Goal: Task Accomplishment & Management: Manage account settings

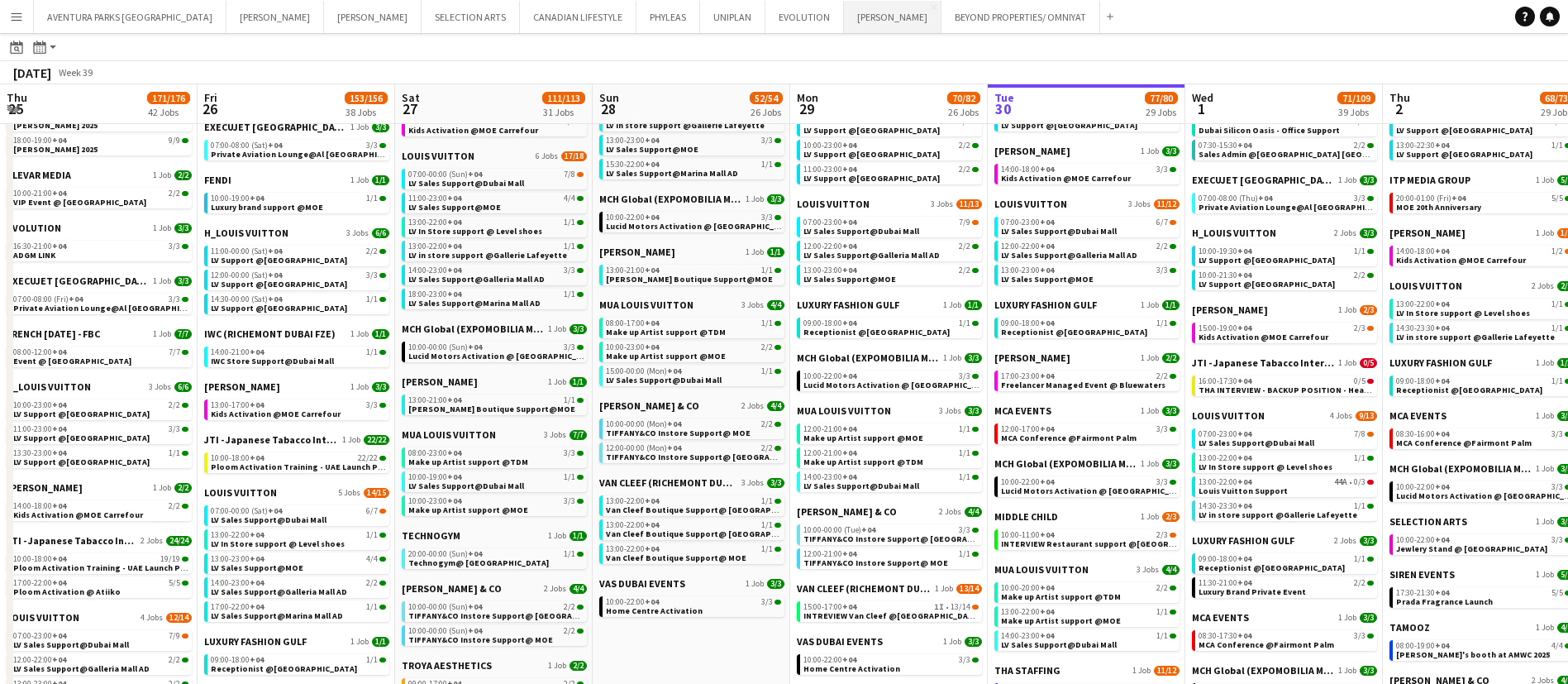
scroll to position [0, 523]
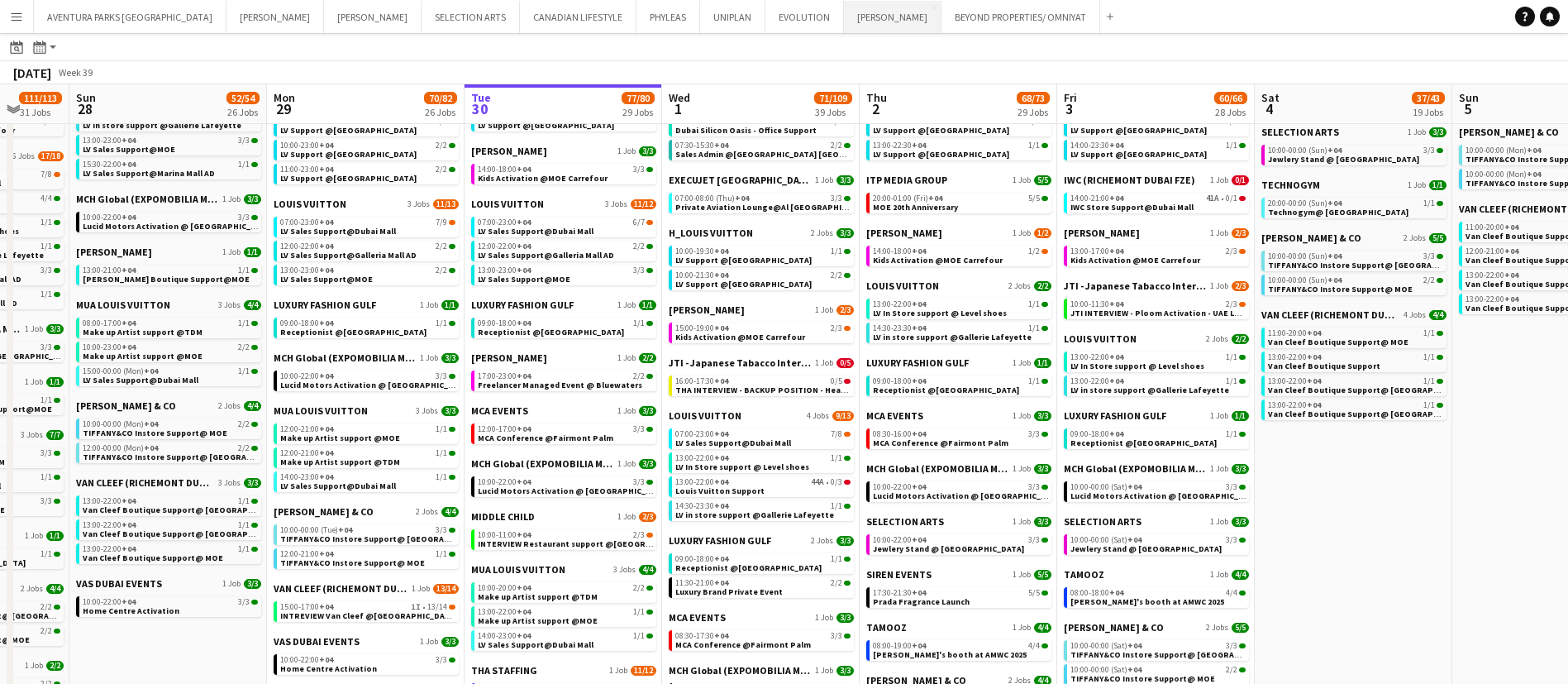
click at [844, 22] on button "[PERSON_NAME] Close" at bounding box center [893, 17] width 98 height 32
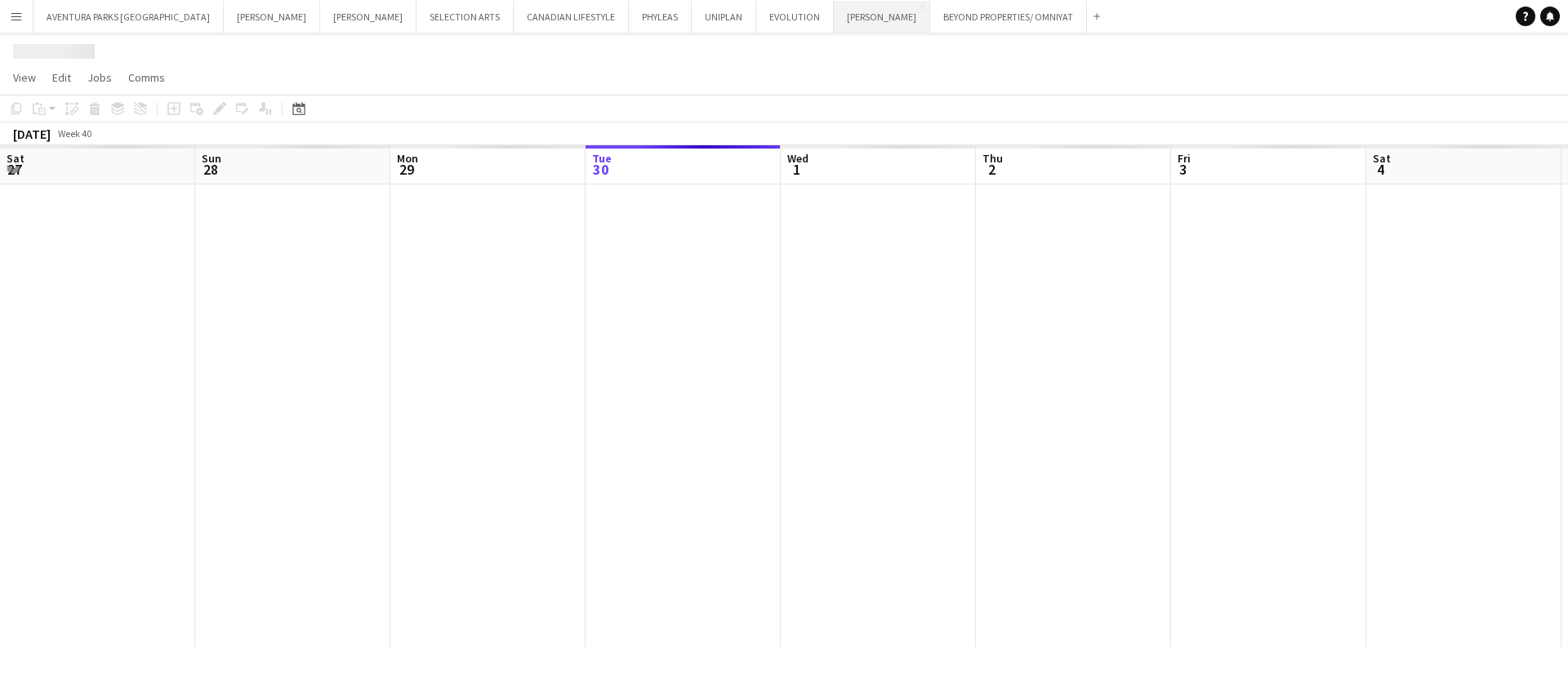
scroll to position [0, 390]
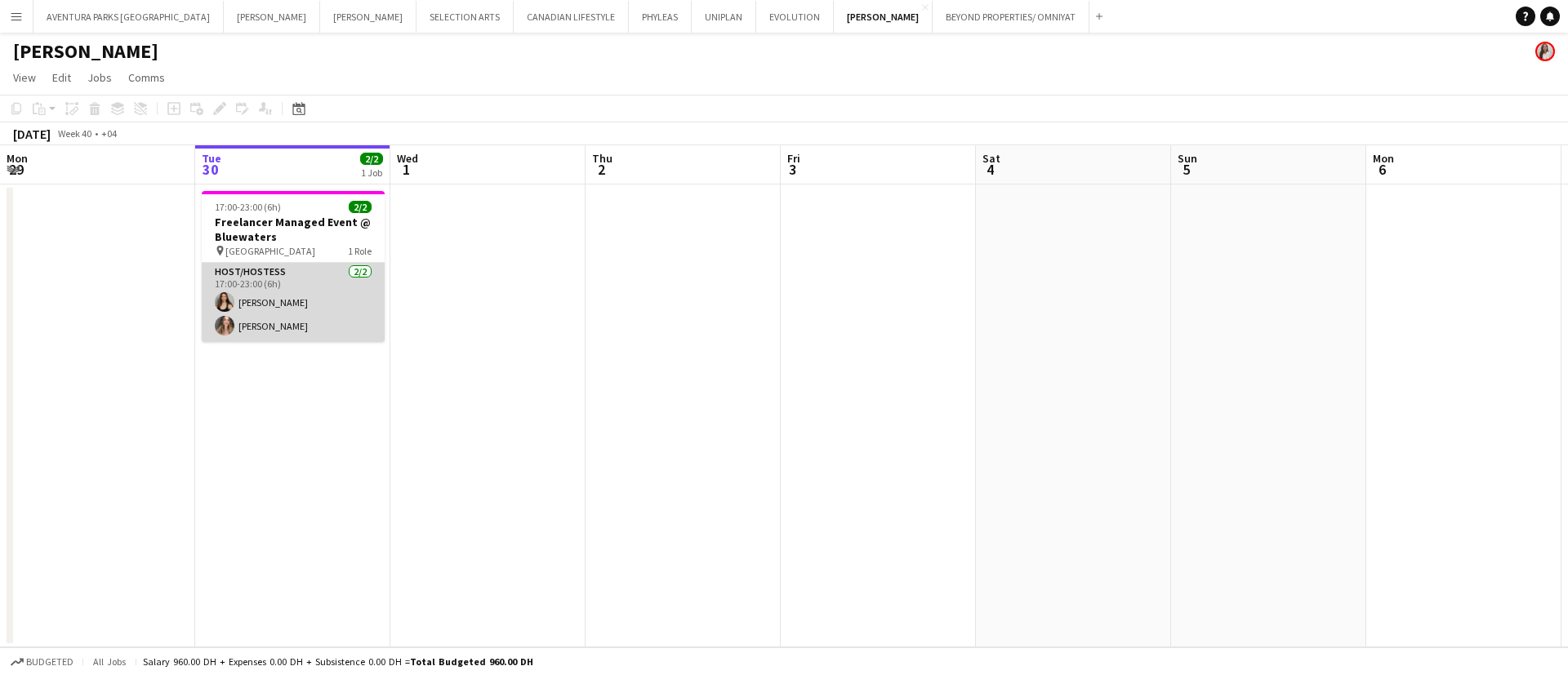
click at [283, 311] on app-card-role "Host/Hostess [DATE] 17:00-23:00 (6h) [PERSON_NAME] [PERSON_NAME]" at bounding box center [294, 302] width 183 height 79
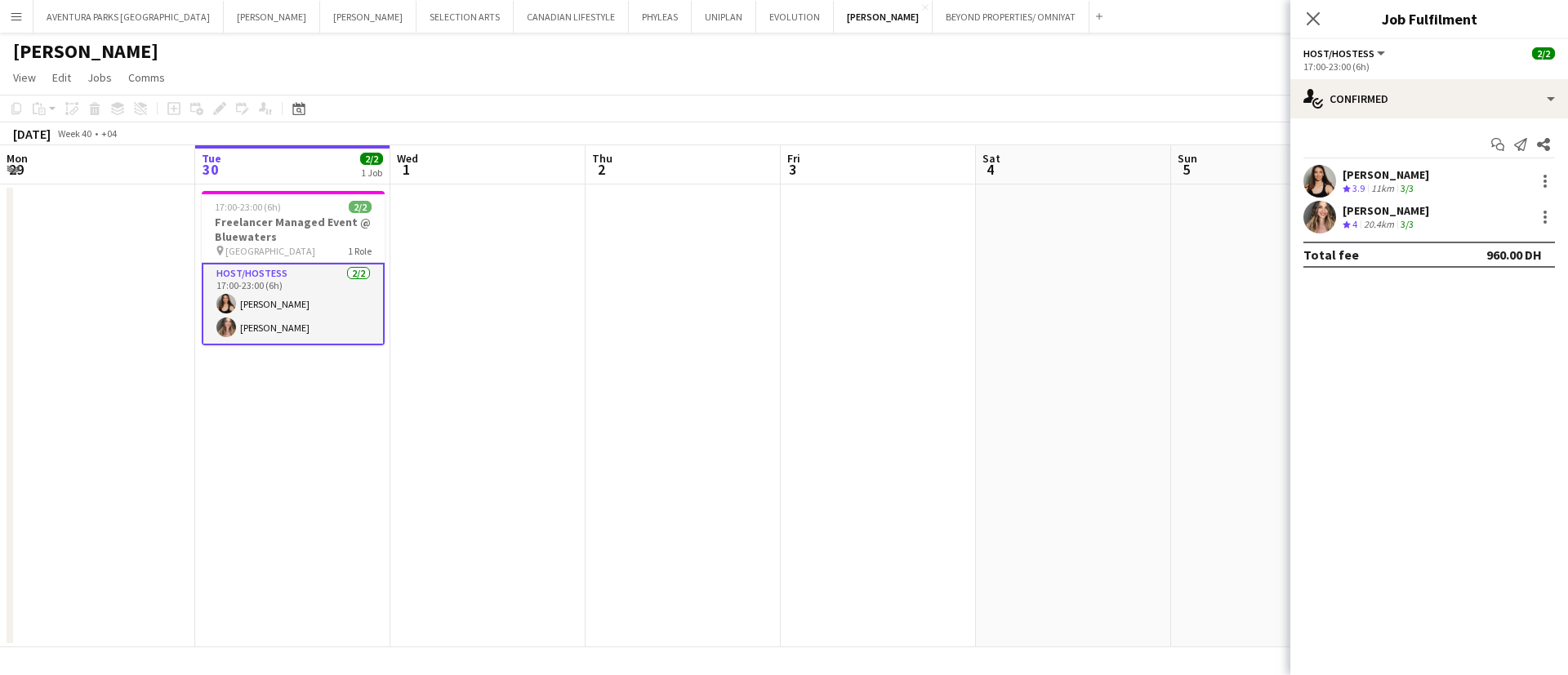
click at [1320, 175] on app-user-avatar at bounding box center [1319, 180] width 32 height 32
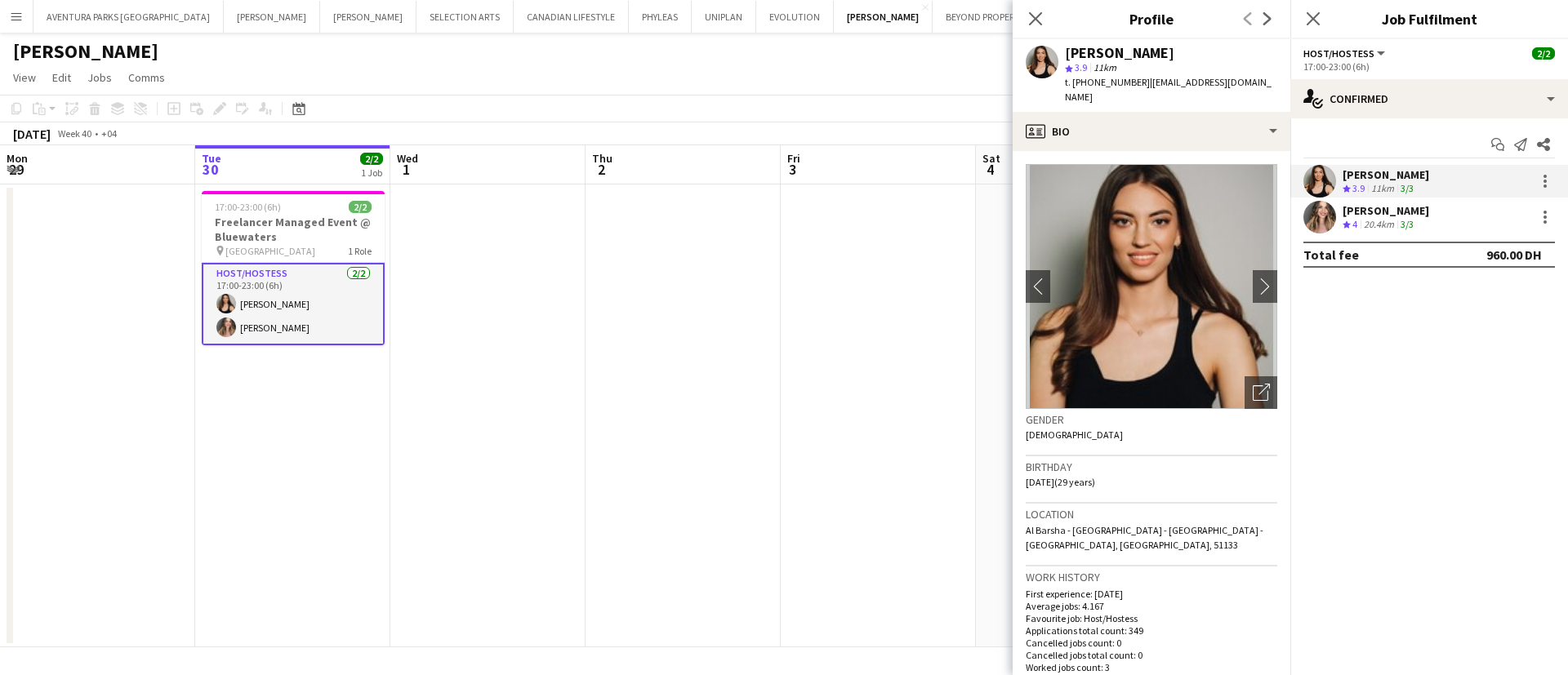
click at [1321, 216] on app-user-avatar at bounding box center [1319, 217] width 32 height 32
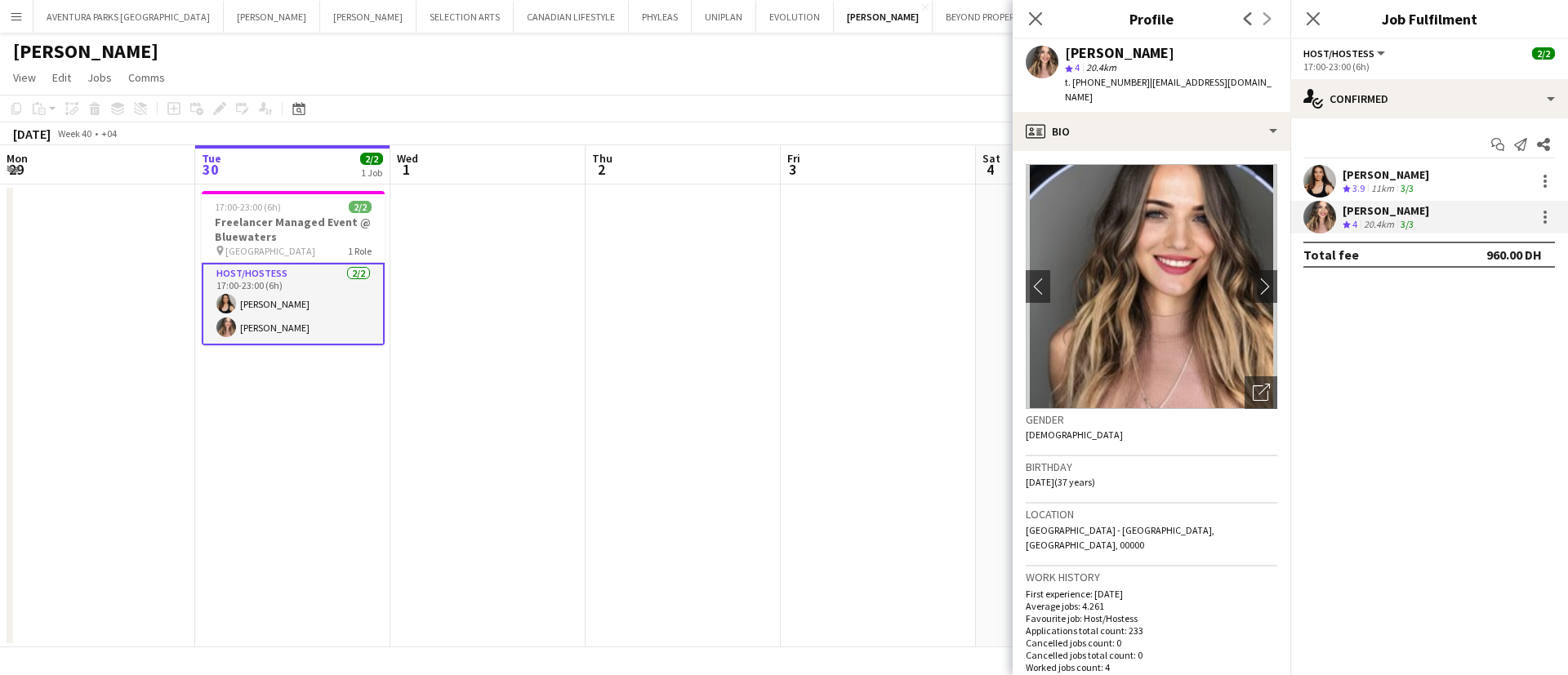
click at [1317, 174] on app-user-avatar at bounding box center [1319, 180] width 32 height 32
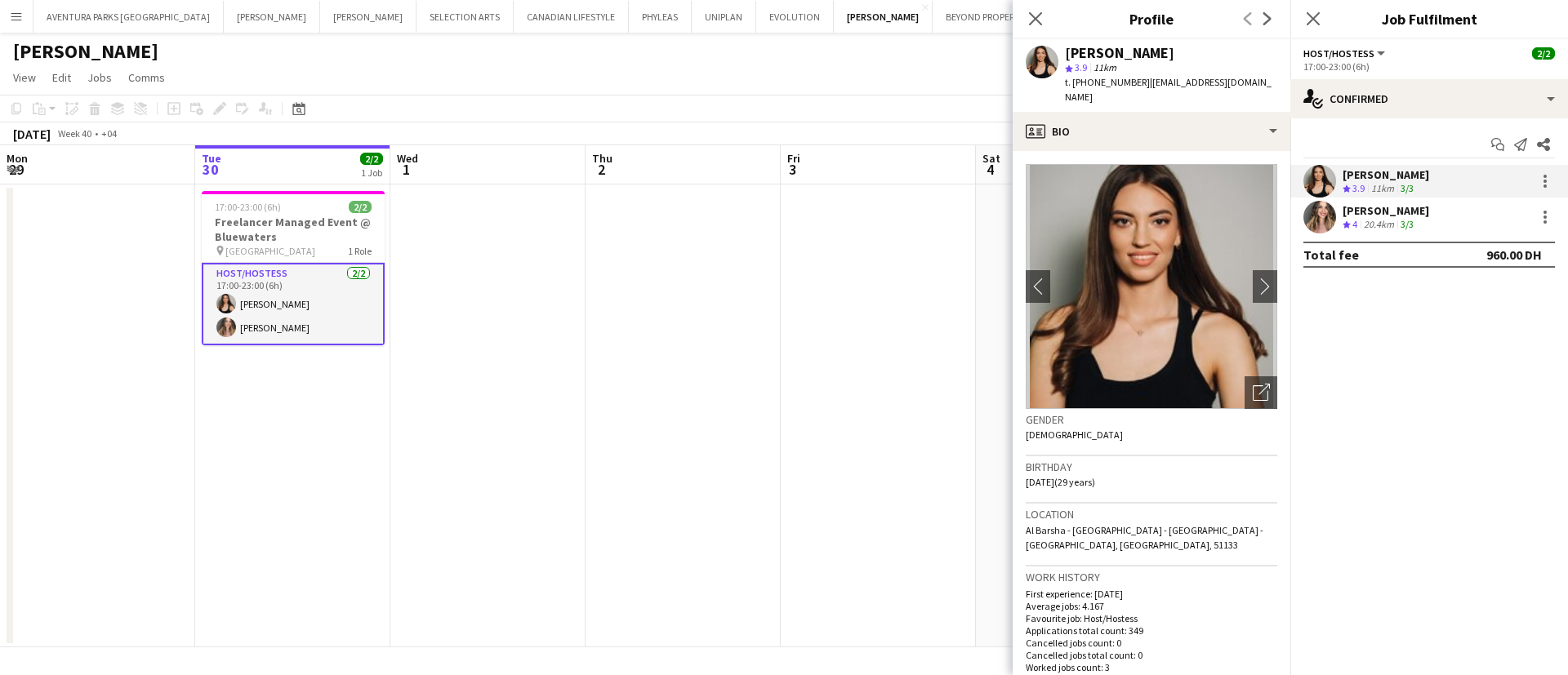
click at [1366, 224] on div "20.4km" at bounding box center [1379, 224] width 37 height 14
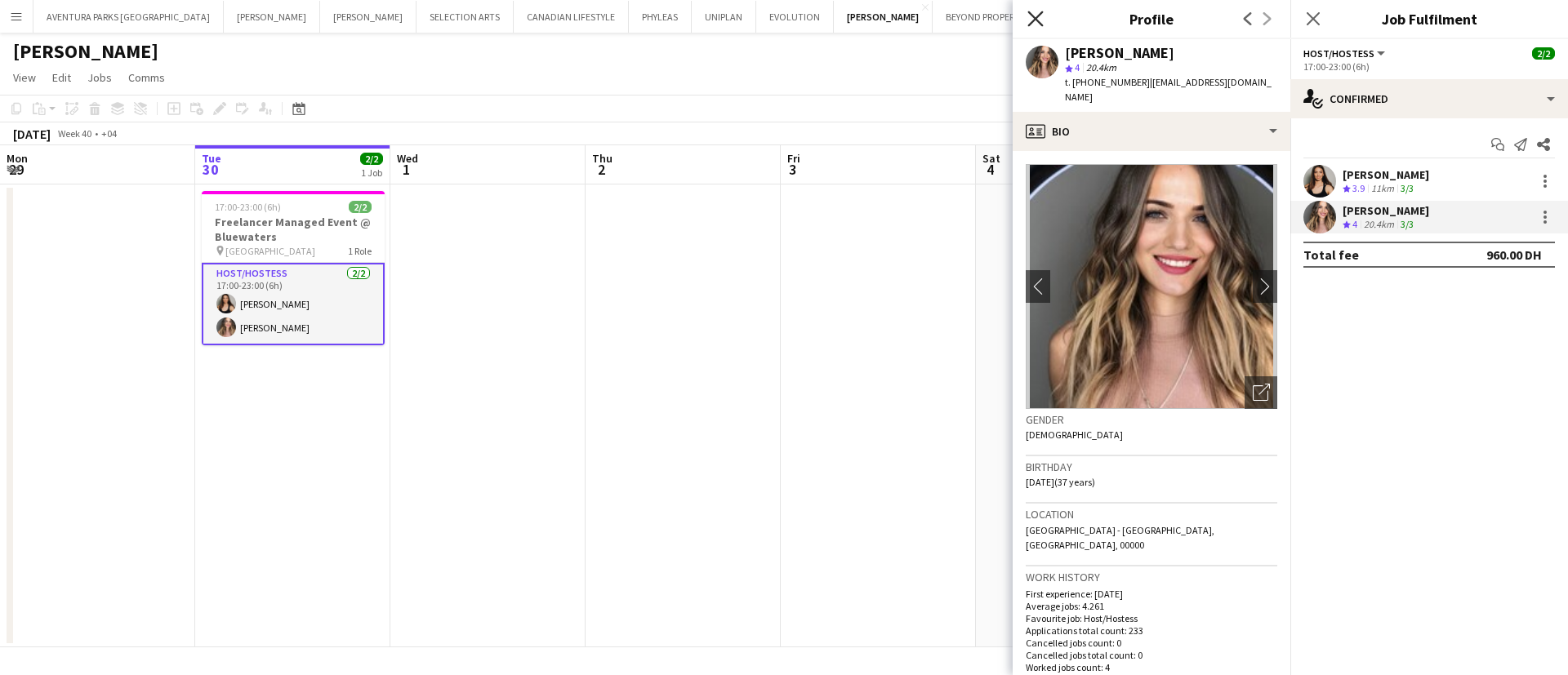
click at [1031, 15] on icon at bounding box center [1035, 18] width 16 height 16
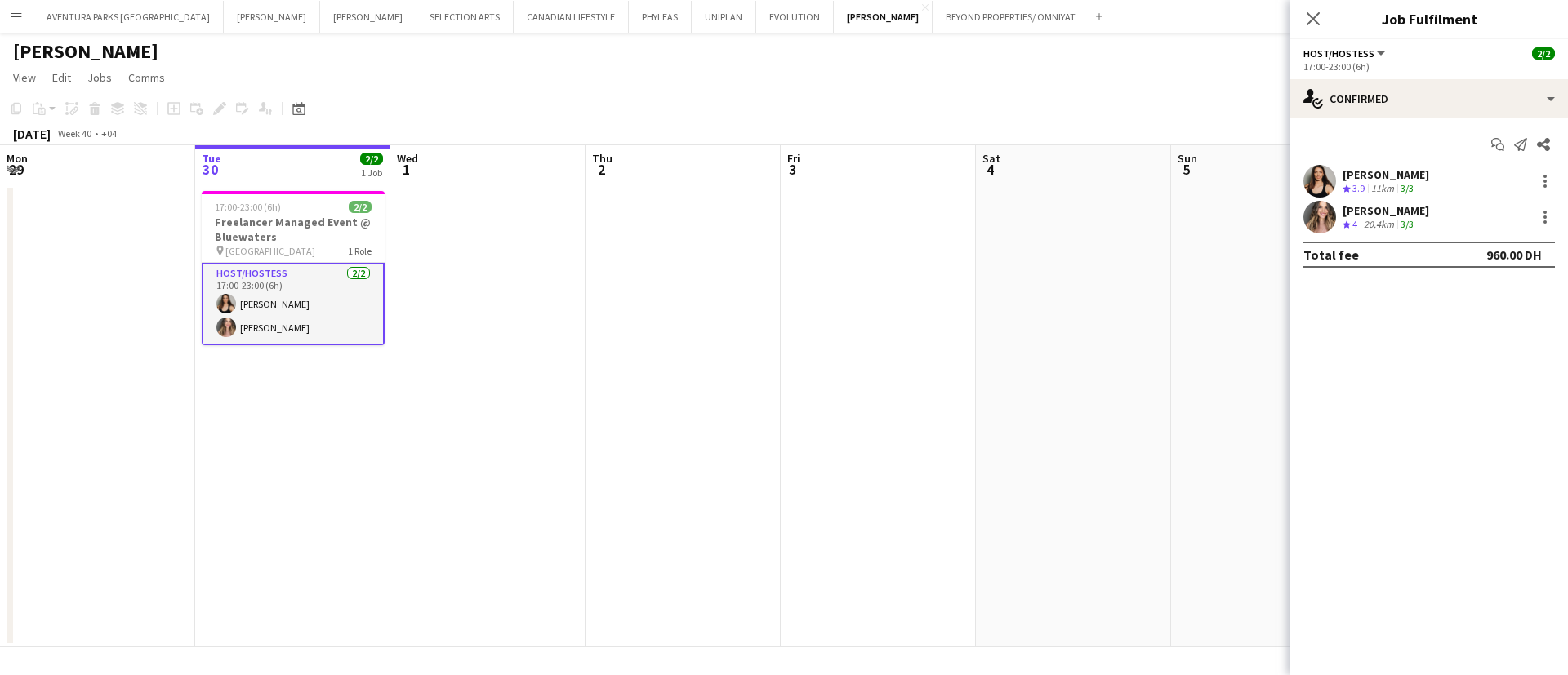
drag, startPoint x: 1352, startPoint y: 53, endPoint x: 1396, endPoint y: 52, distance: 44.0
click at [1370, 57] on button "Host/Hostess" at bounding box center [1345, 53] width 84 height 12
click at [1445, 390] on mat-expansion-panel "check Confirmed Start chat Send notification Share [PERSON_NAME] Crew rating 3.…" at bounding box center [1429, 397] width 278 height 557
click at [303, 158] on app-board-header-date "Tue 30 2/2 1 Job" at bounding box center [293, 165] width 195 height 39
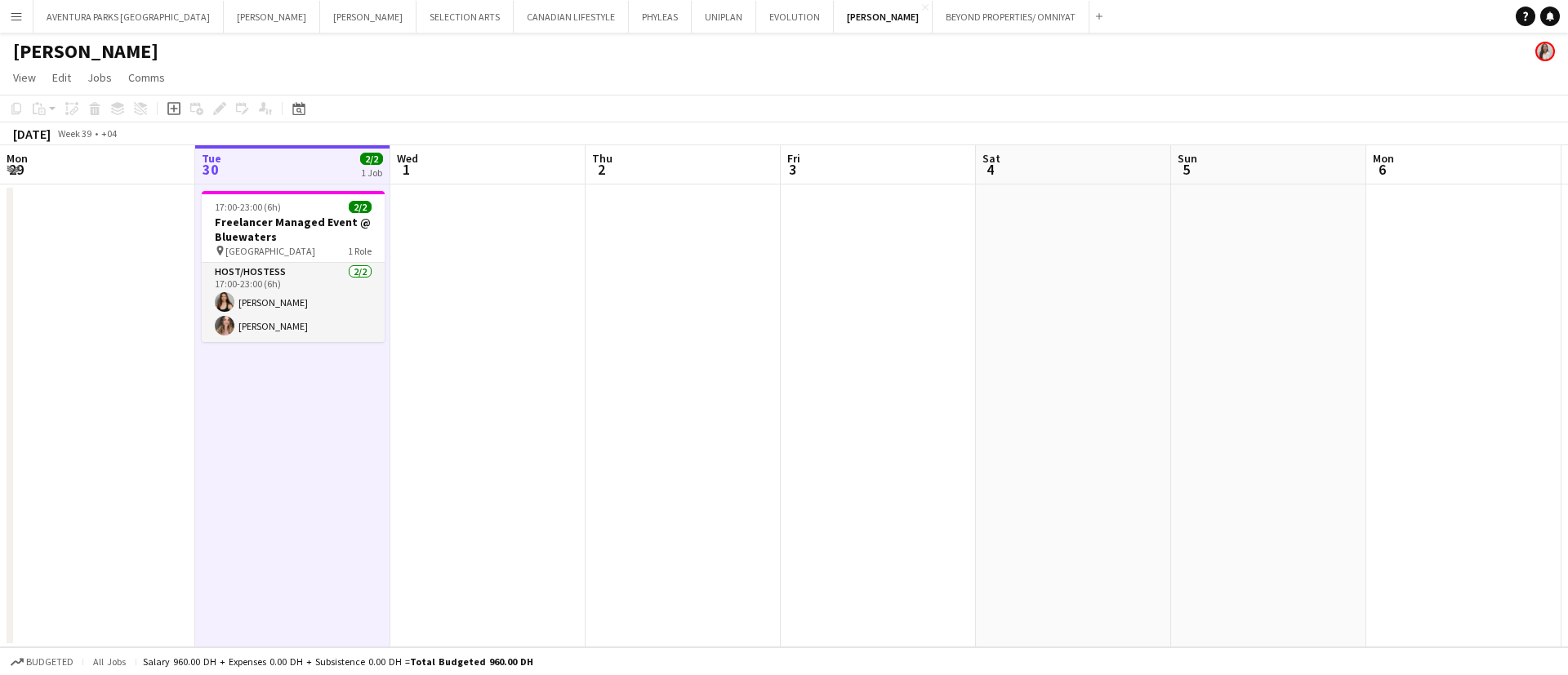
scroll to position [0, 388]
click at [274, 176] on app-board-header-date "Tue 30 2/2 1 Job" at bounding box center [294, 165] width 195 height 39
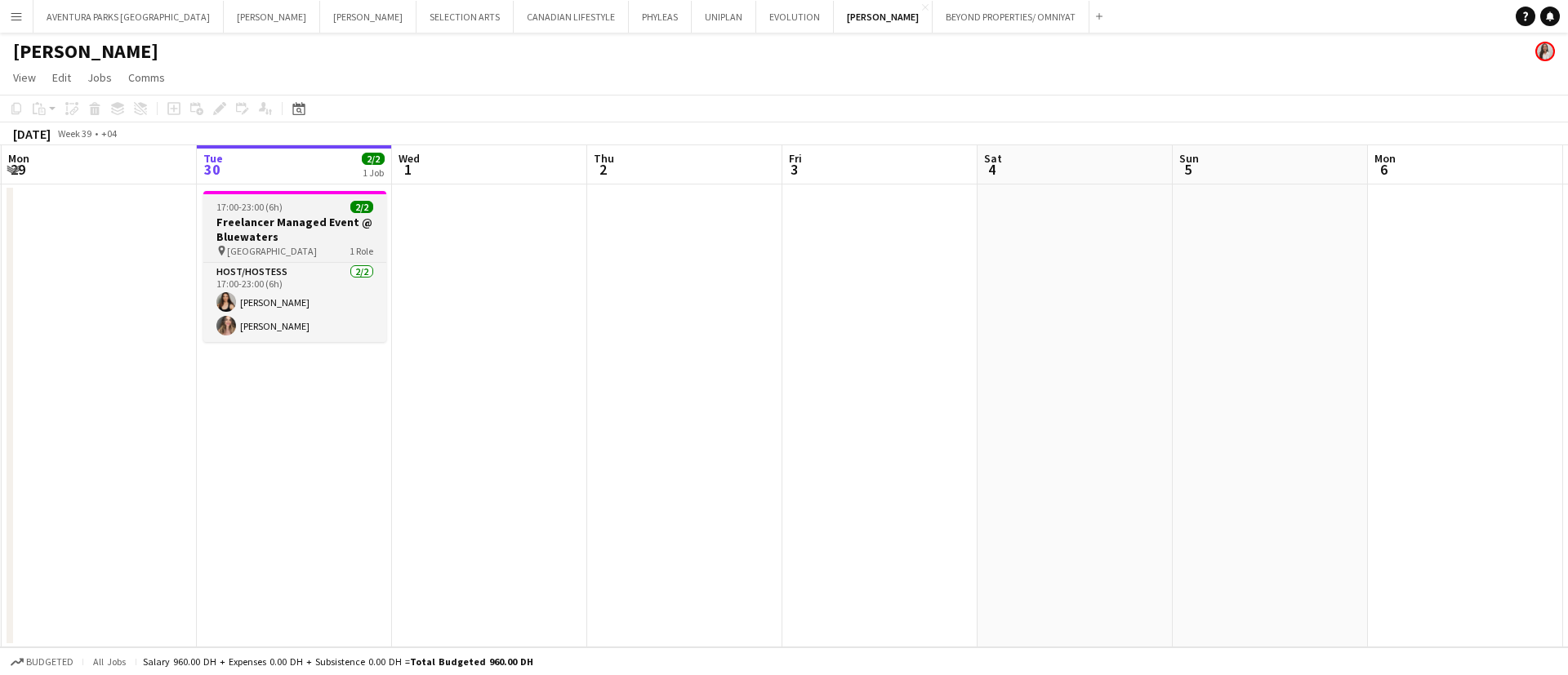
click at [275, 224] on h3 "Freelancer Managed Event @ Bluewaters" at bounding box center [294, 229] width 183 height 29
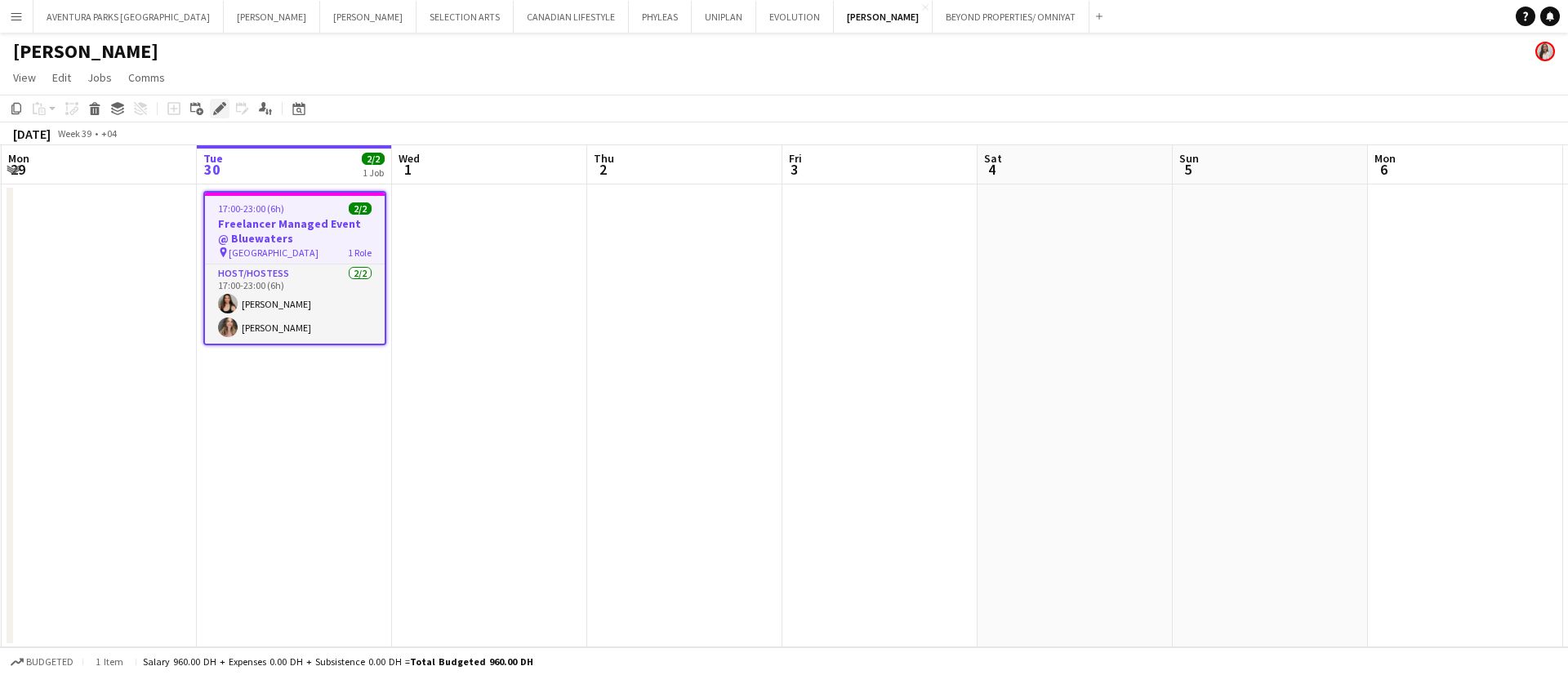
click at [212, 101] on div "Edit" at bounding box center [220, 109] width 20 height 20
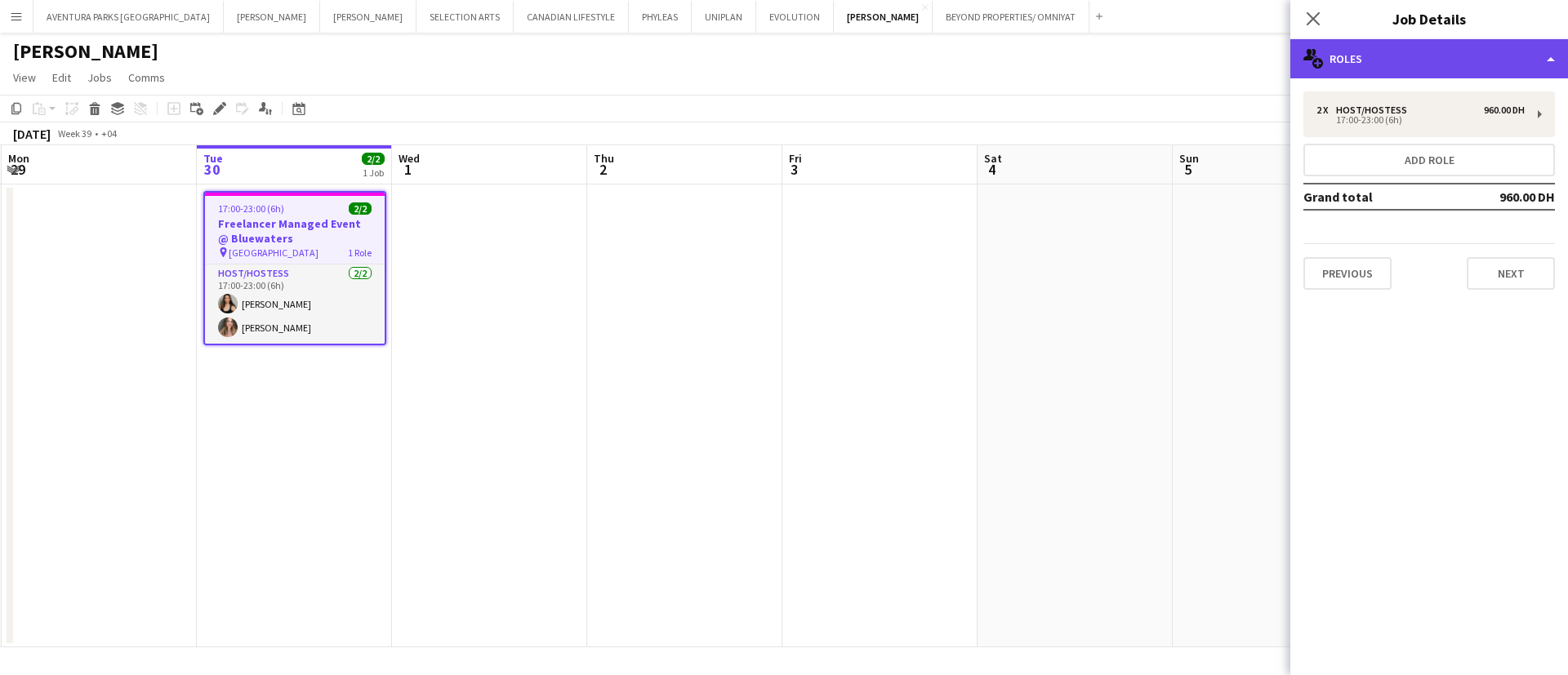
click at [1415, 52] on div "multiple-users-add Roles" at bounding box center [1429, 58] width 278 height 39
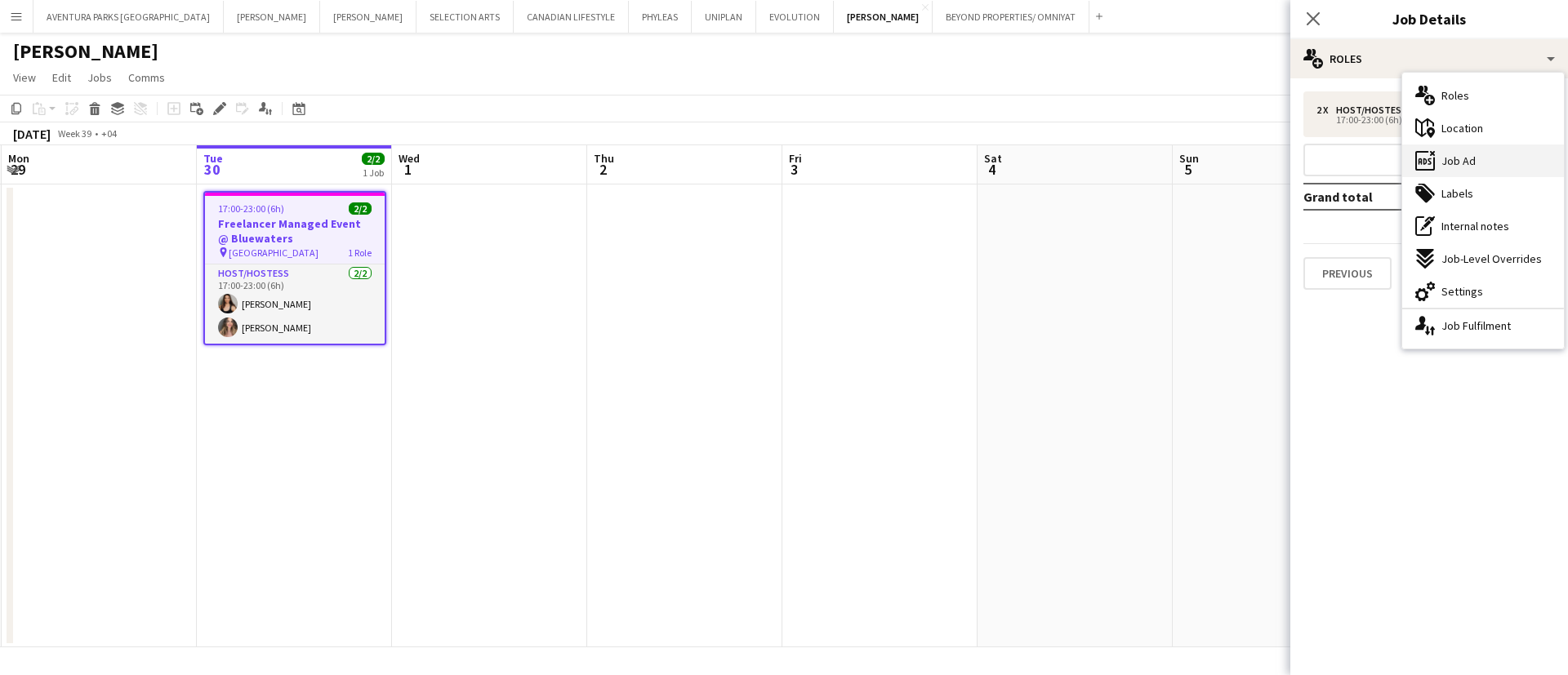
click at [1476, 157] on div "ads-window Job Ad" at bounding box center [1483, 160] width 161 height 32
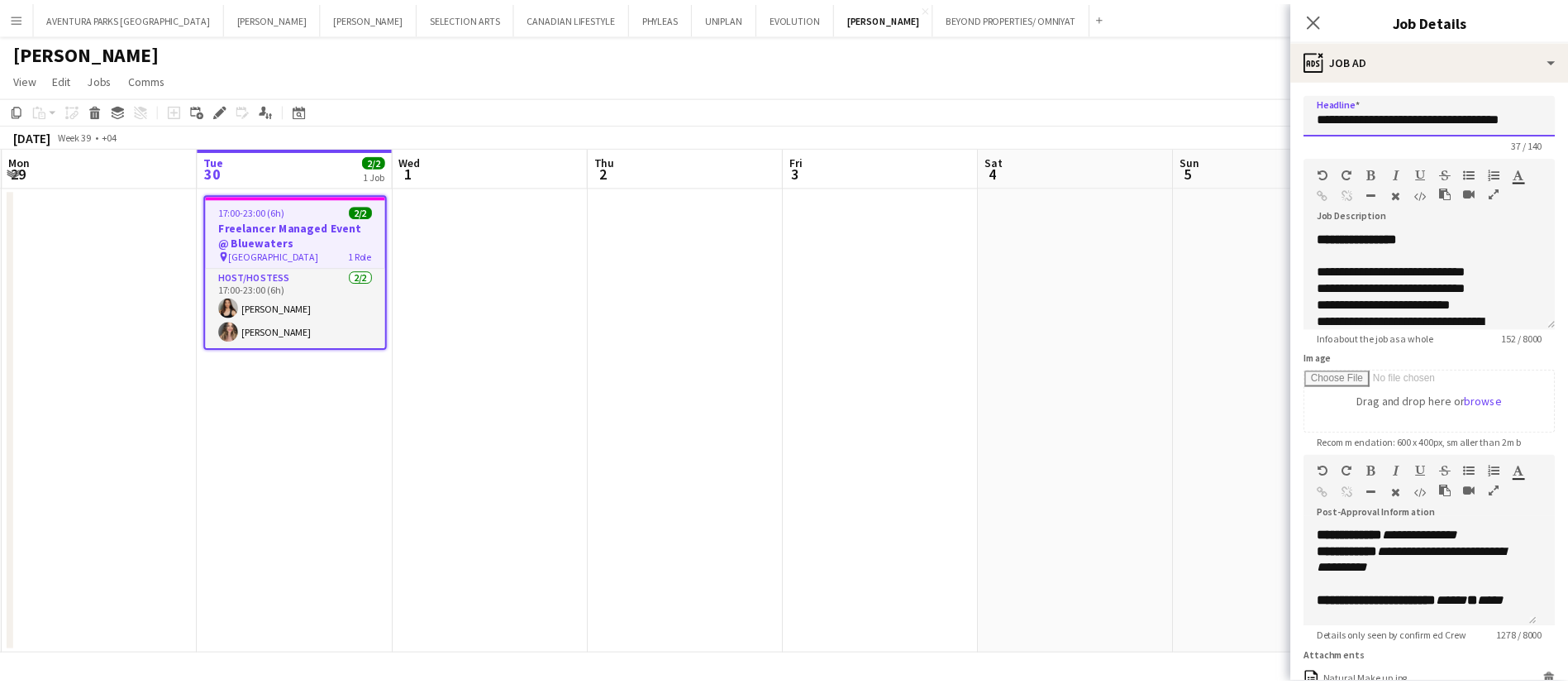
scroll to position [0, 14]
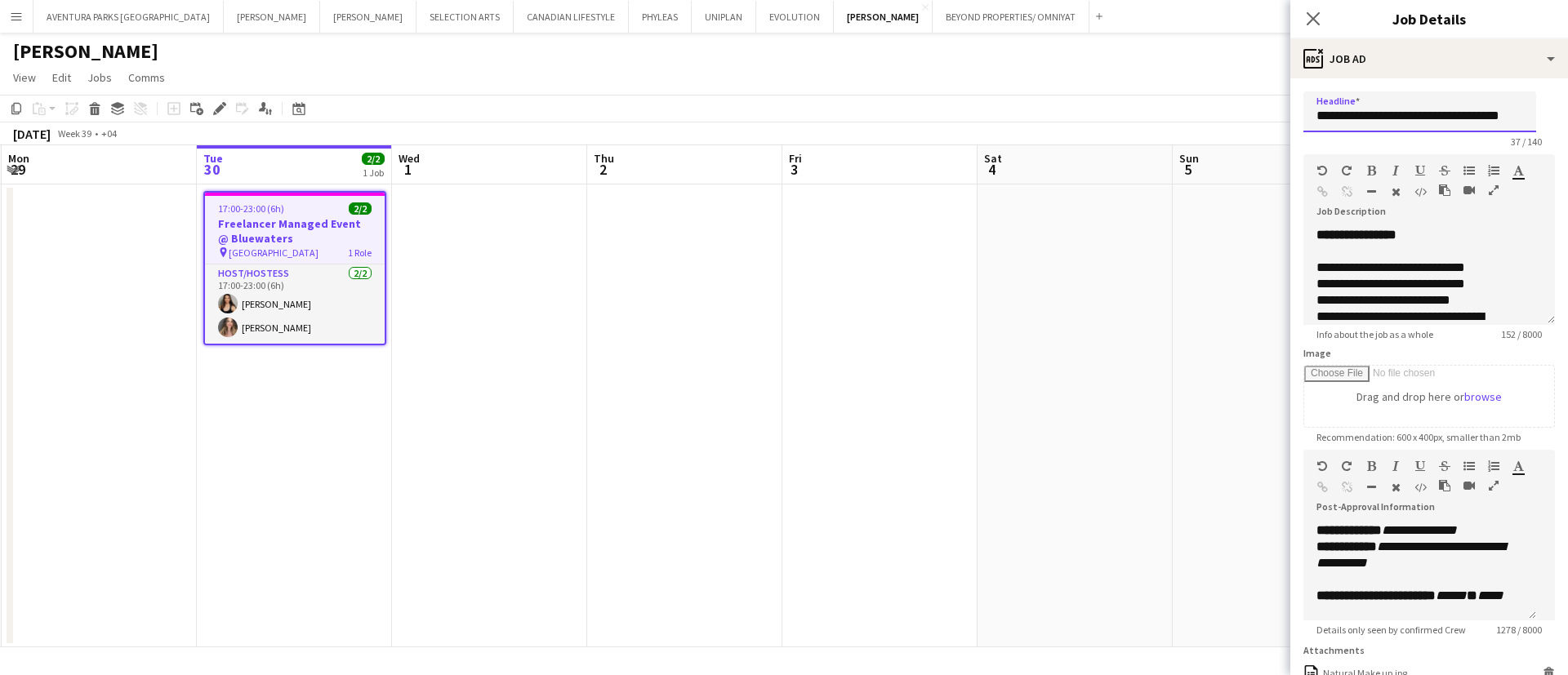
drag, startPoint x: 1447, startPoint y: 115, endPoint x: 1532, endPoint y: 113, distance: 85.0
click at [1532, 113] on input "**********" at bounding box center [1420, 111] width 233 height 41
click at [1536, 116] on input "**********" at bounding box center [1420, 111] width 233 height 41
click at [1489, 196] on icon "button" at bounding box center [1494, 190] width 10 height 12
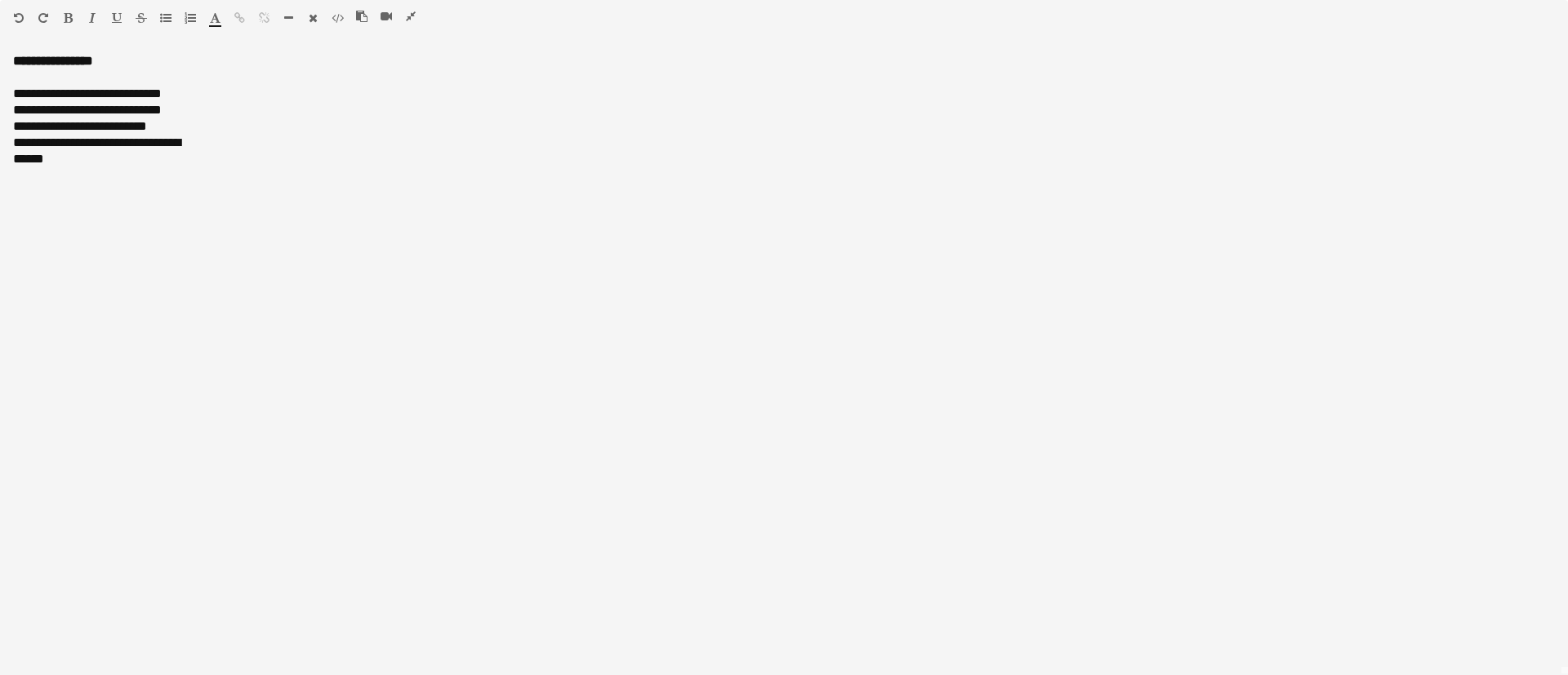
scroll to position [0, 0]
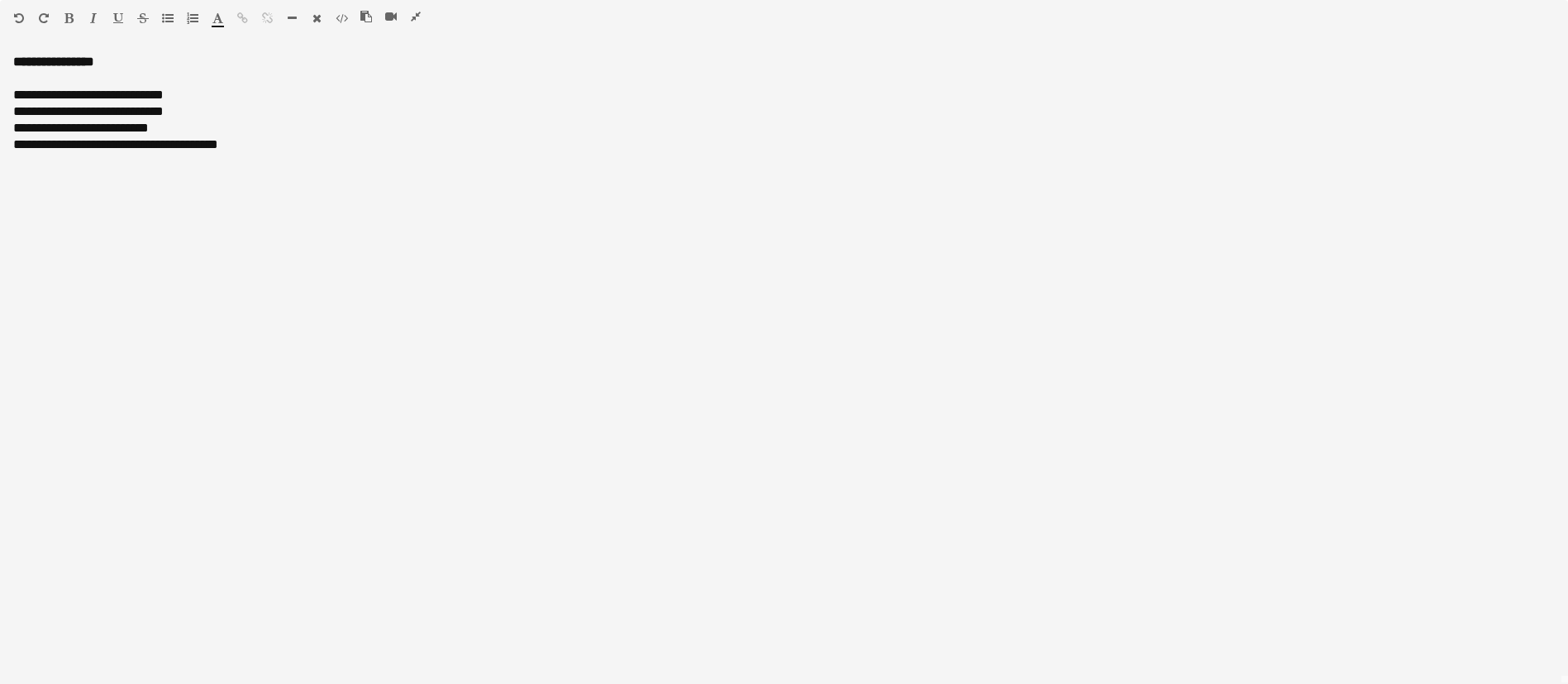
click at [417, 11] on icon "button" at bounding box center [416, 17] width 10 height 12
